Goal: Information Seeking & Learning: Learn about a topic

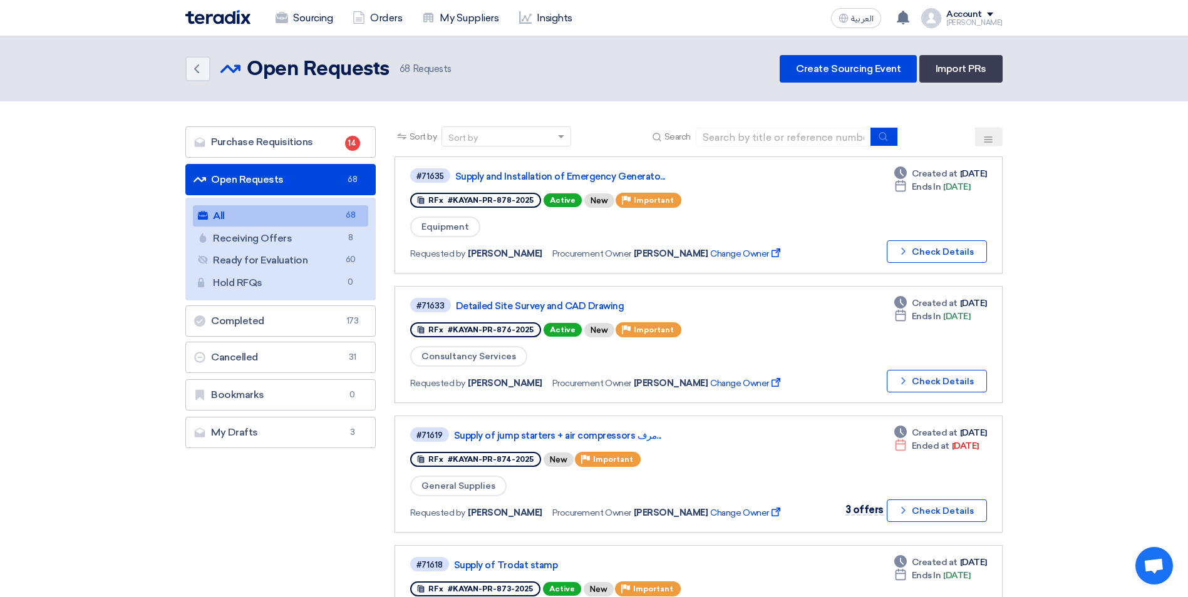
click at [995, 143] on button at bounding box center [989, 136] width 28 height 19
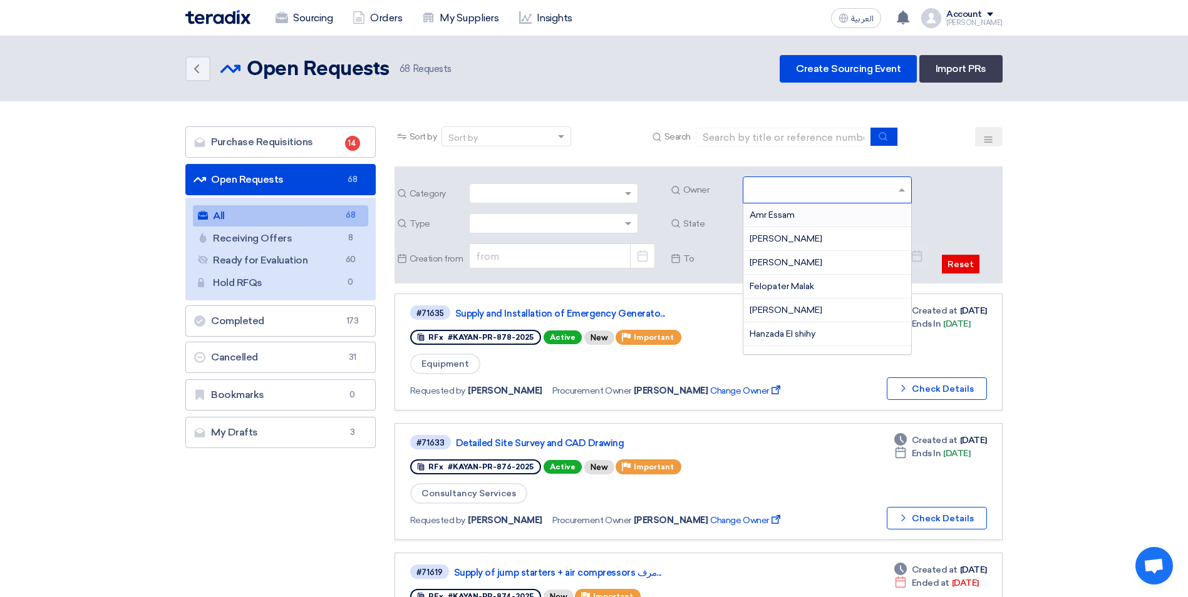
click at [896, 186] on input "text" at bounding box center [828, 191] width 158 height 21
click at [788, 275] on div "[PERSON_NAME]" at bounding box center [827, 266] width 168 height 24
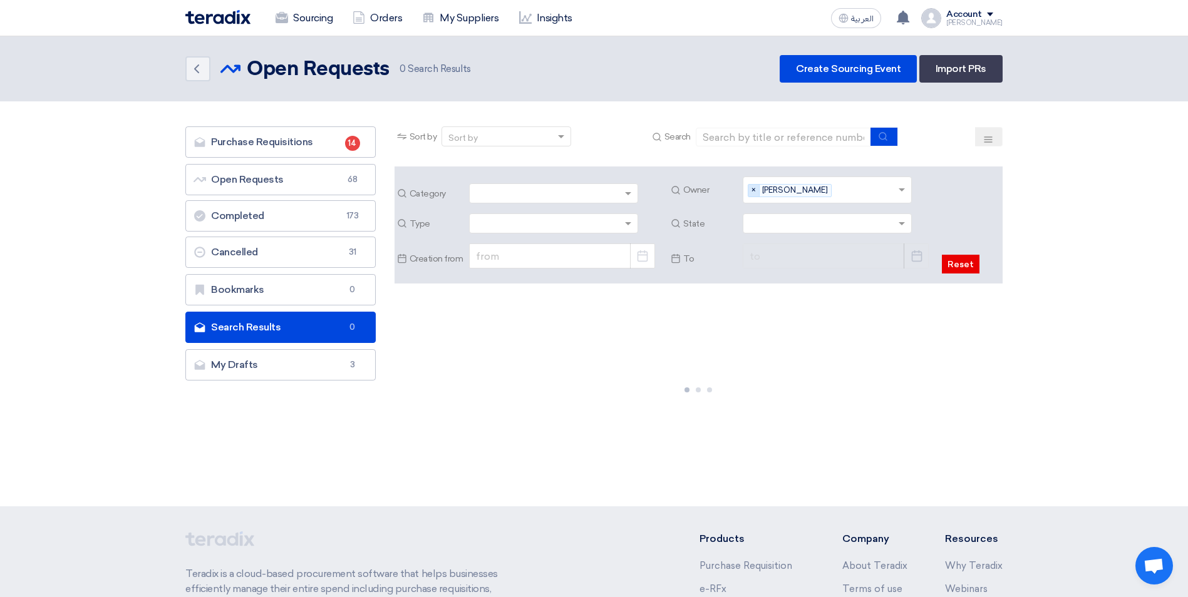
click at [756, 186] on span "×" at bounding box center [753, 191] width 11 height 12
click at [905, 188] on input "text" at bounding box center [828, 191] width 158 height 21
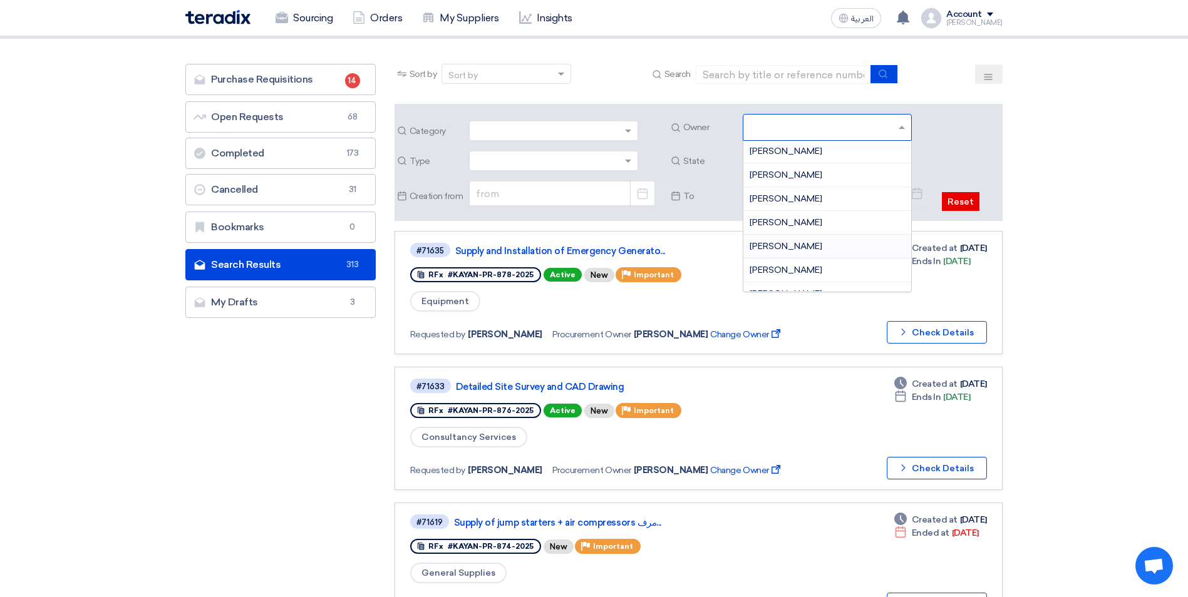
scroll to position [217, 0]
click at [796, 197] on span "[PERSON_NAME]" at bounding box center [785, 197] width 73 height 11
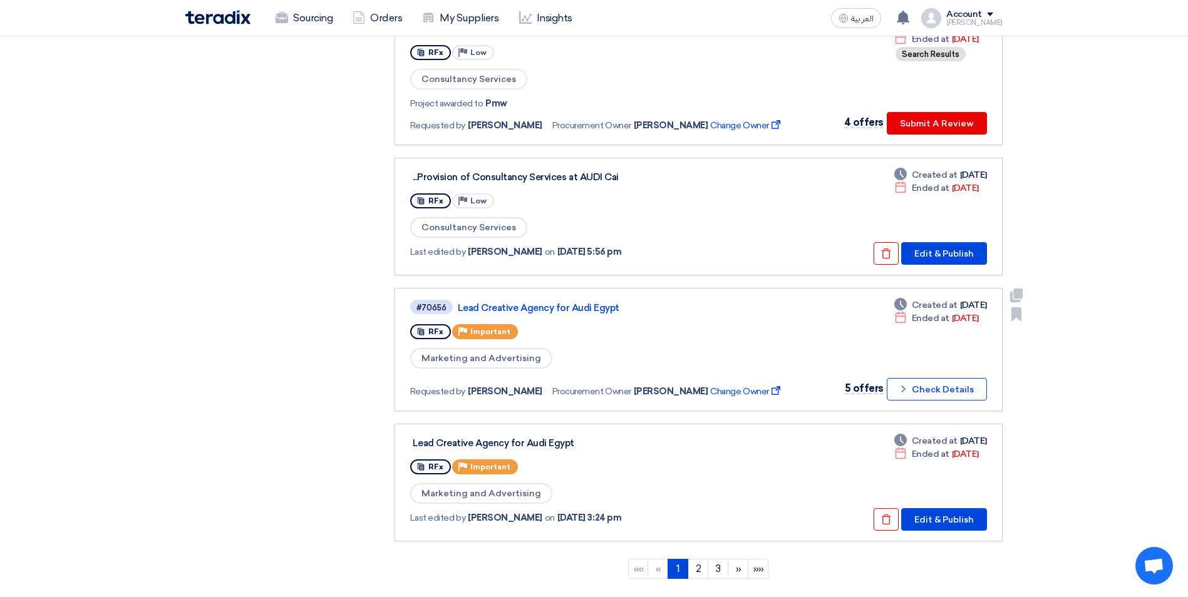
scroll to position [1127, 0]
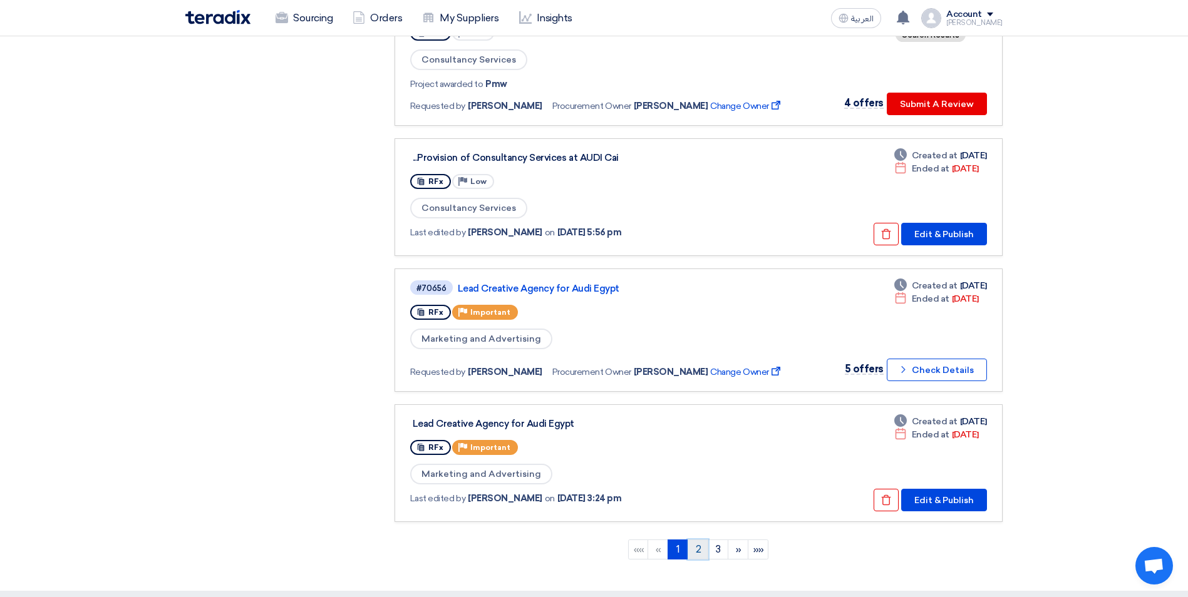
click at [699, 550] on link "2" at bounding box center [697, 550] width 21 height 20
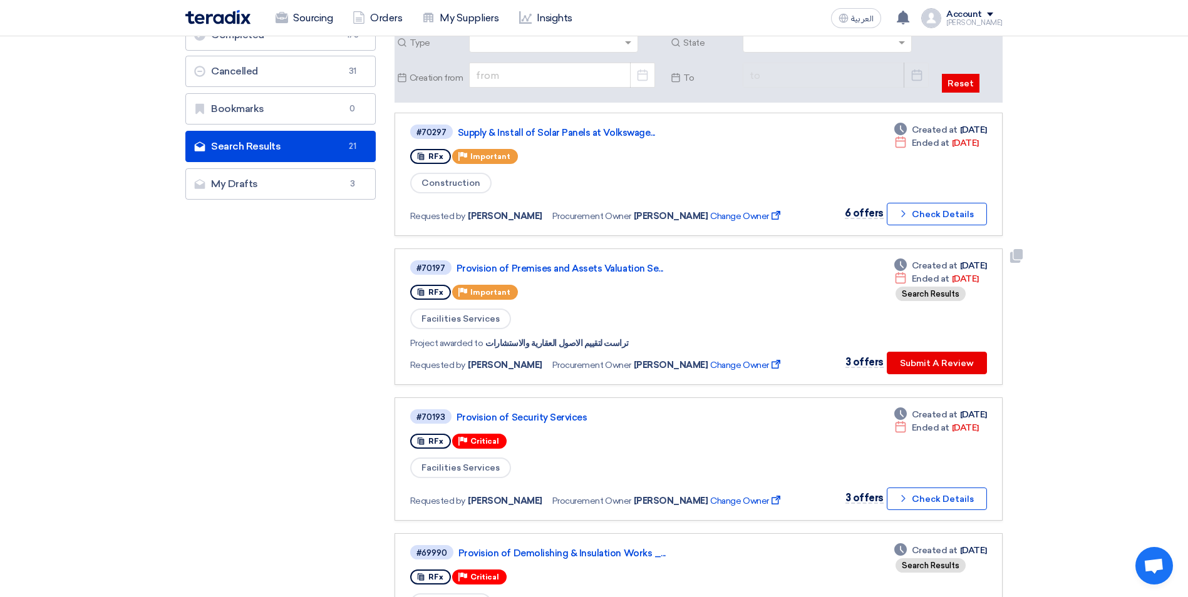
scroll to position [188, 0]
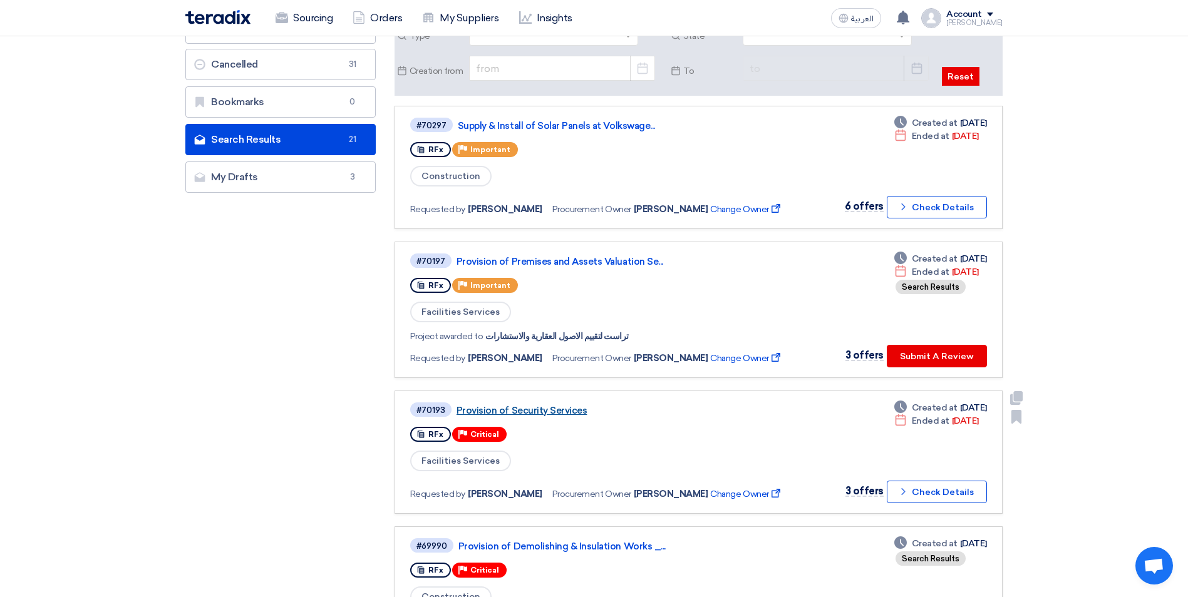
click at [554, 407] on link "Provision of Security Services" at bounding box center [612, 410] width 313 height 11
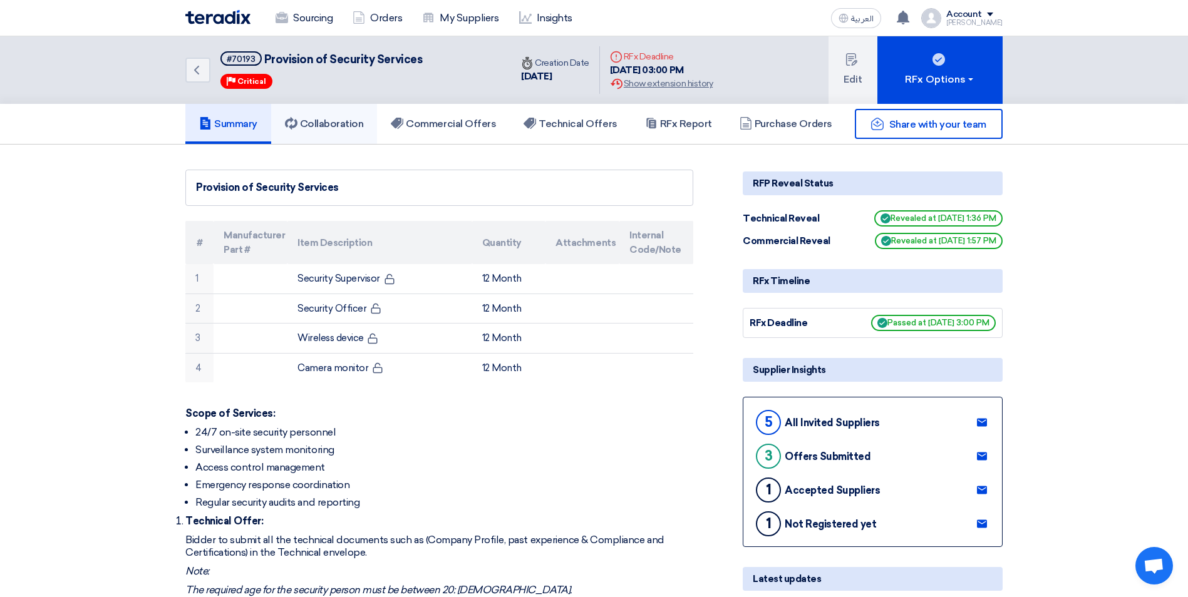
click at [353, 118] on h5 "Collaboration" at bounding box center [324, 124] width 79 height 13
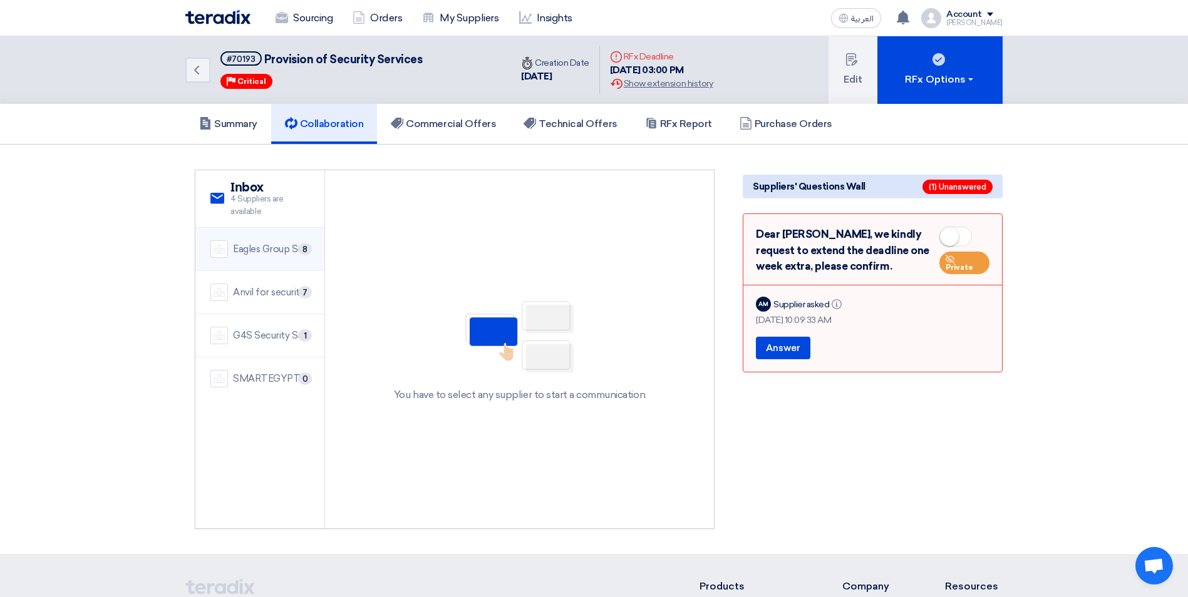
click at [291, 245] on div "Eagles Group Security" at bounding box center [271, 249] width 76 height 14
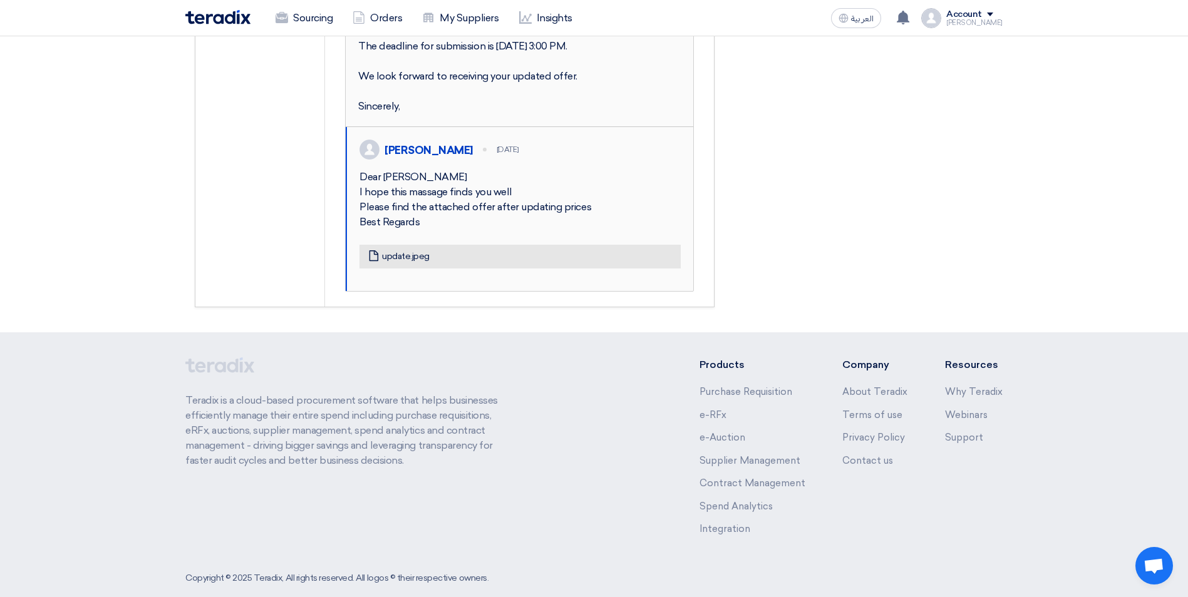
scroll to position [1315, 0]
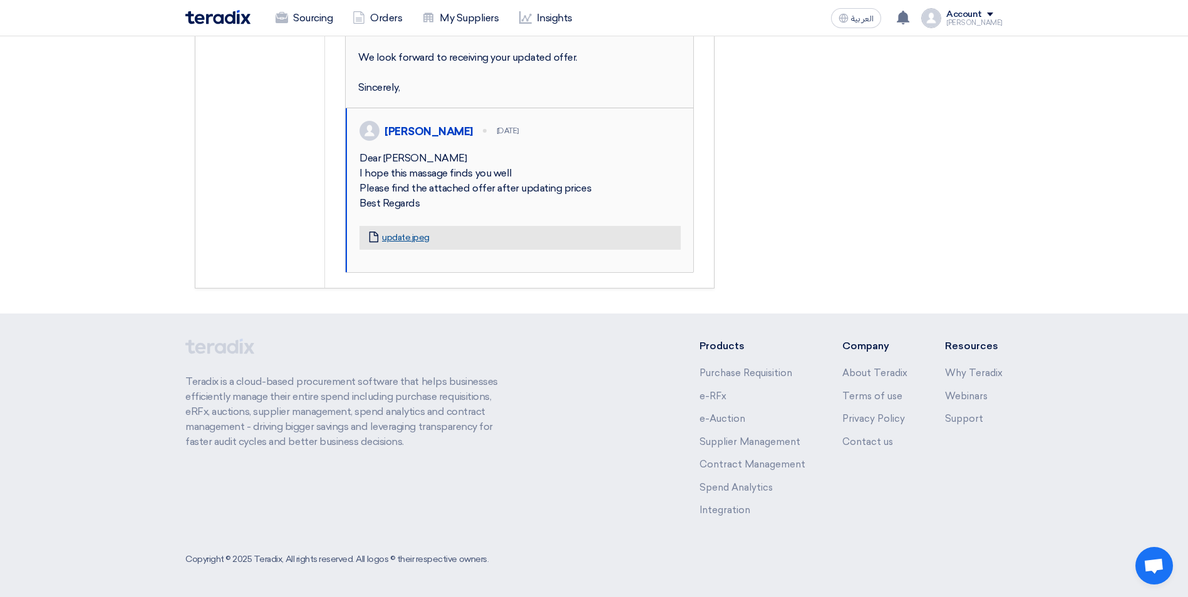
click at [406, 244] on link "update.jpeg" at bounding box center [406, 237] width 48 height 11
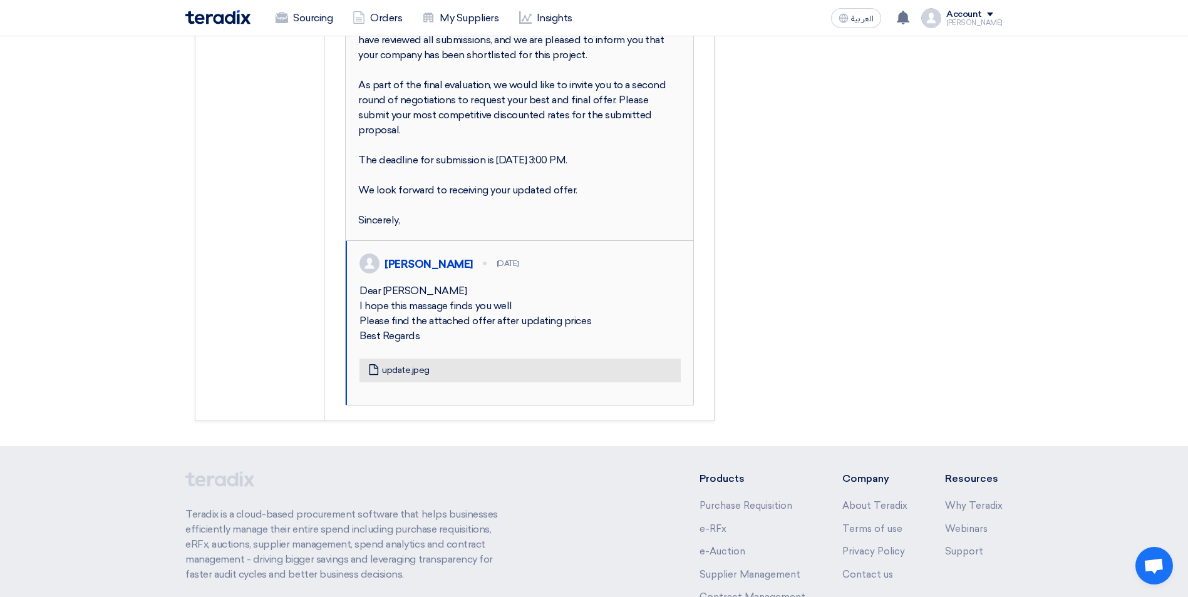
scroll to position [814, 0]
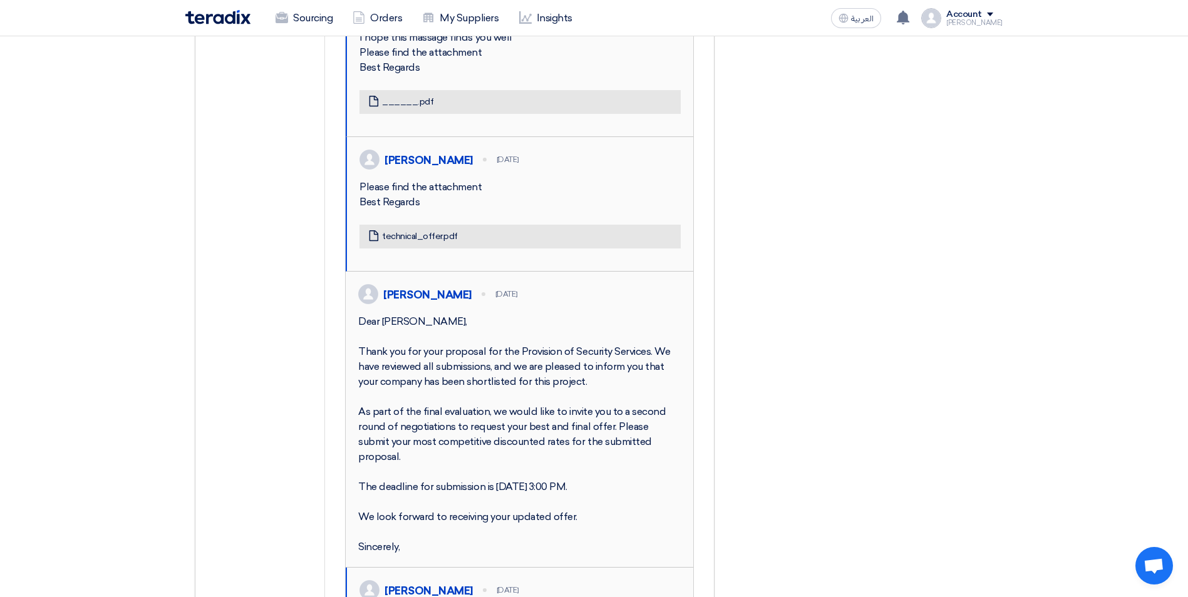
click at [215, 18] on img at bounding box center [217, 17] width 65 height 14
